Goal: Transaction & Acquisition: Purchase product/service

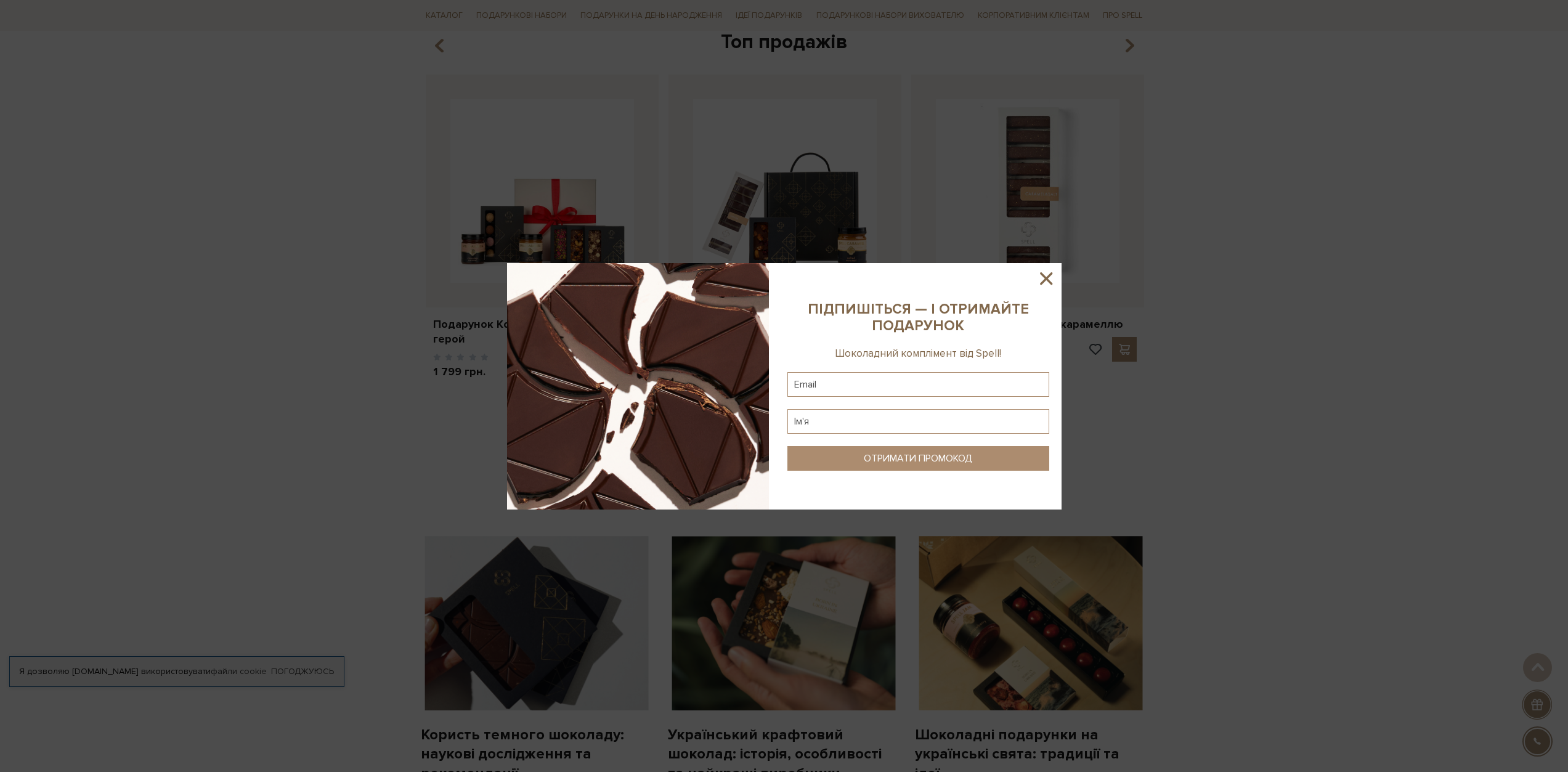
scroll to position [555, 0]
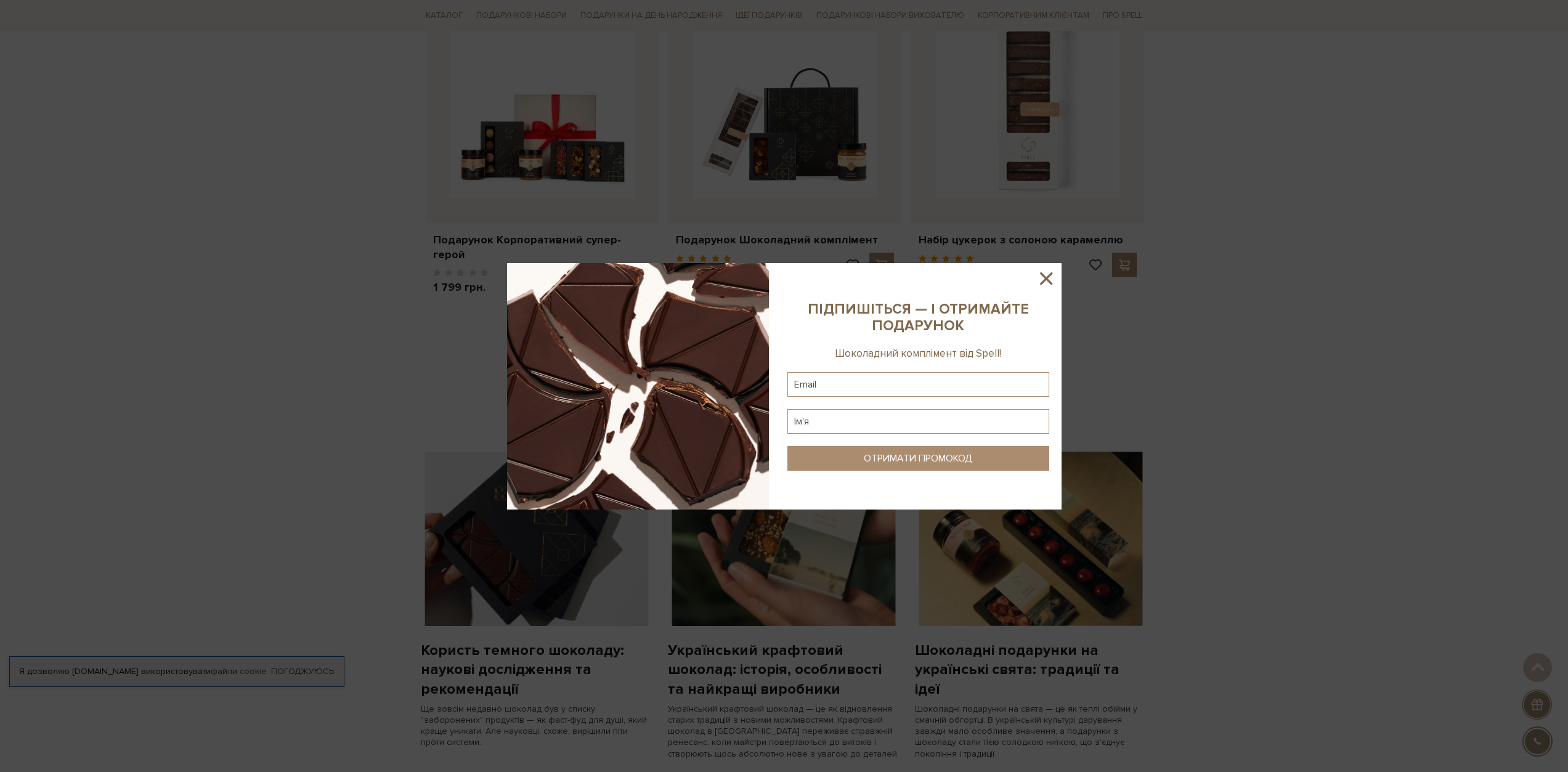
click at [1041, 277] on icon at bounding box center [1046, 278] width 21 height 21
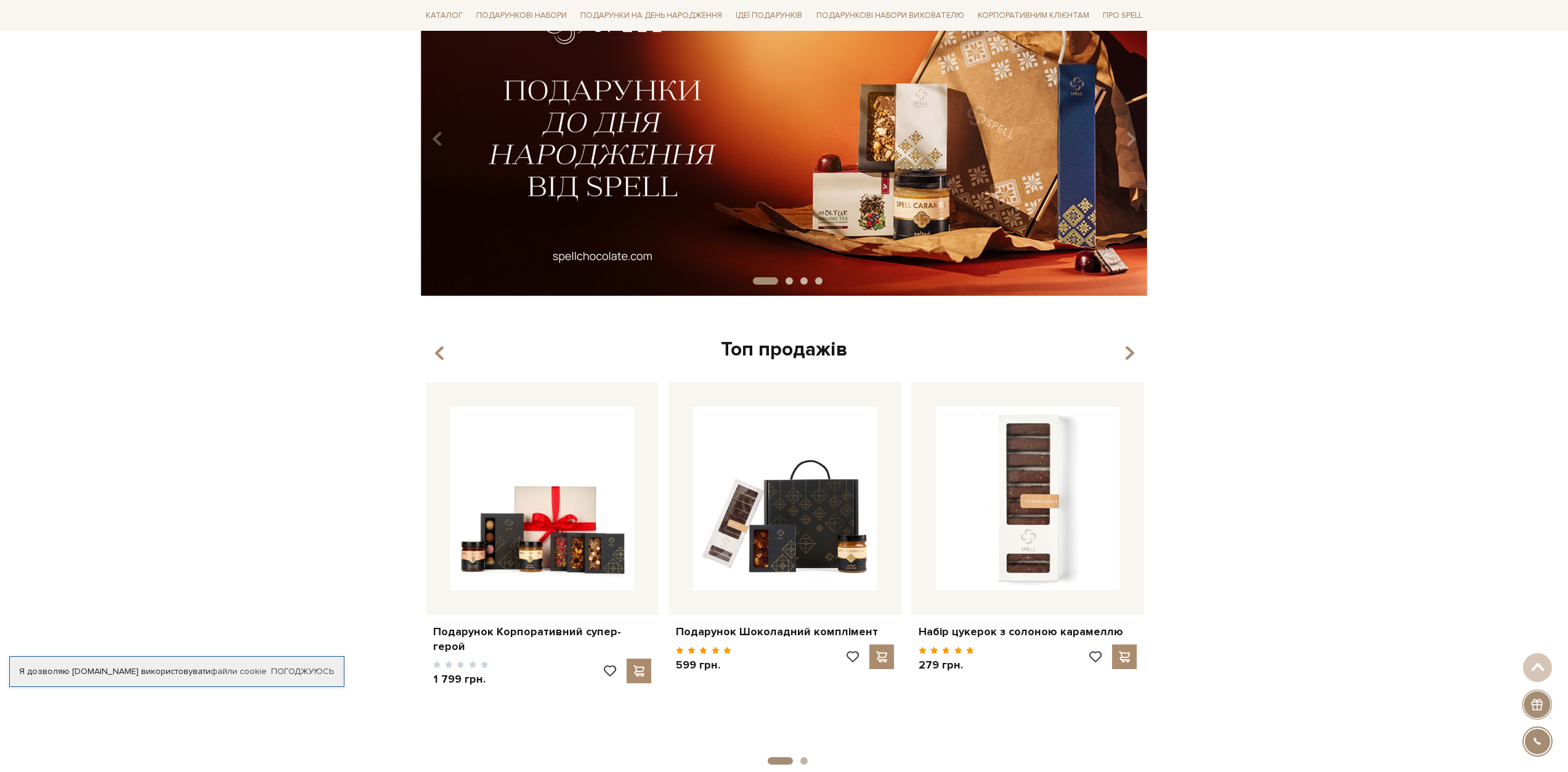
scroll to position [0, 0]
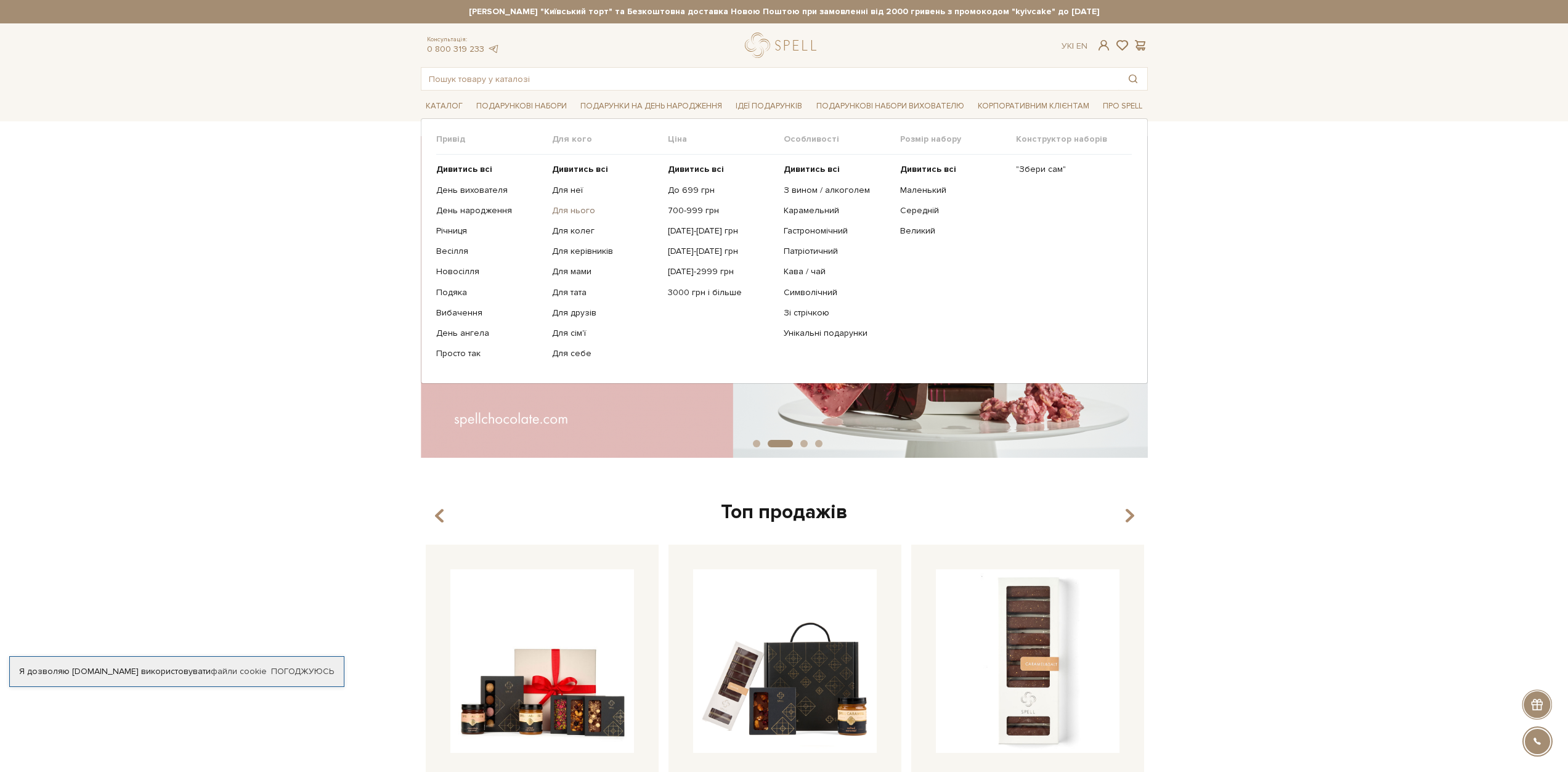
click at [568, 212] on link "Для нього" at bounding box center [605, 210] width 107 height 11
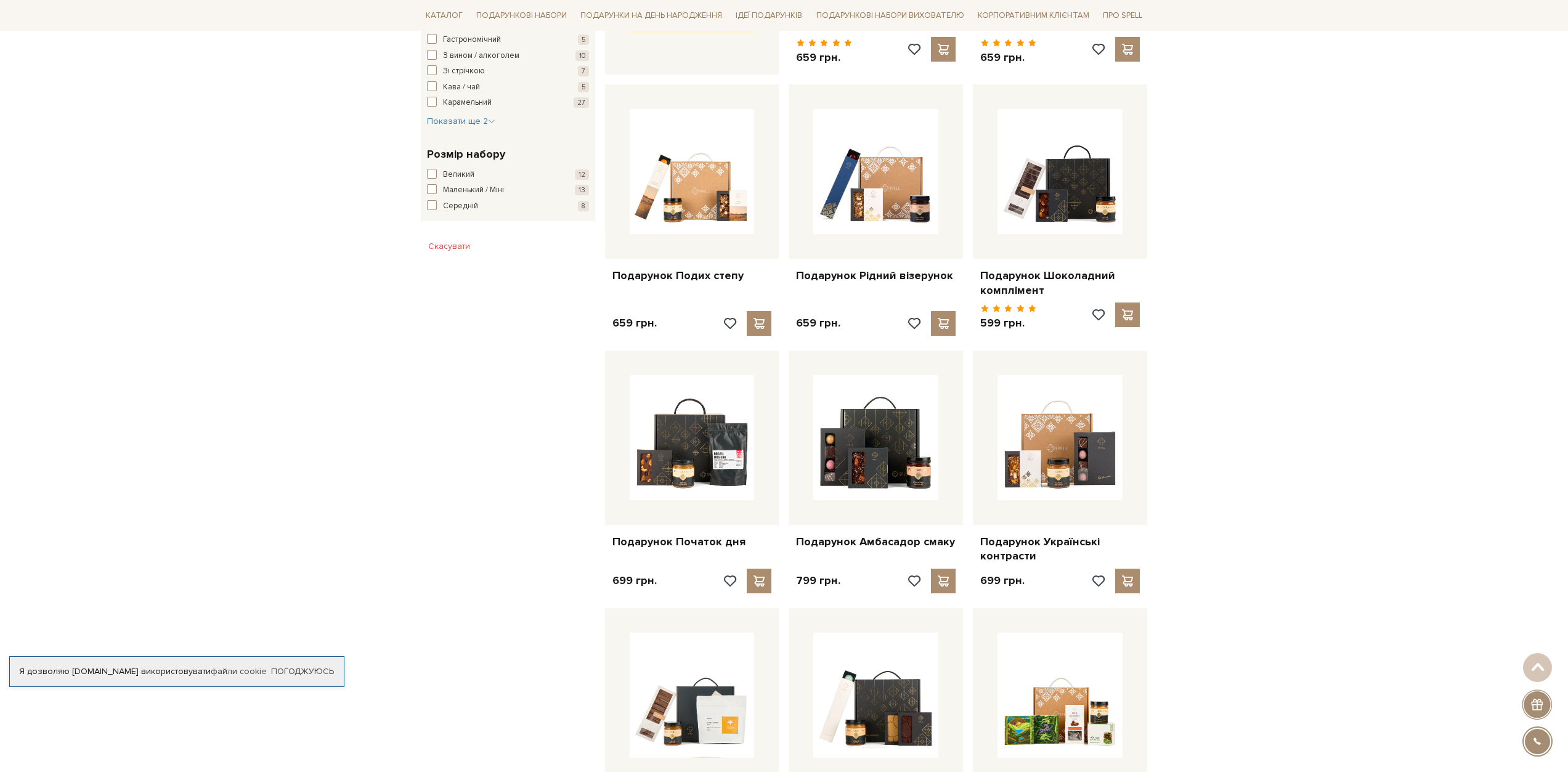
scroll to position [678, 0]
